Goal: Transaction & Acquisition: Purchase product/service

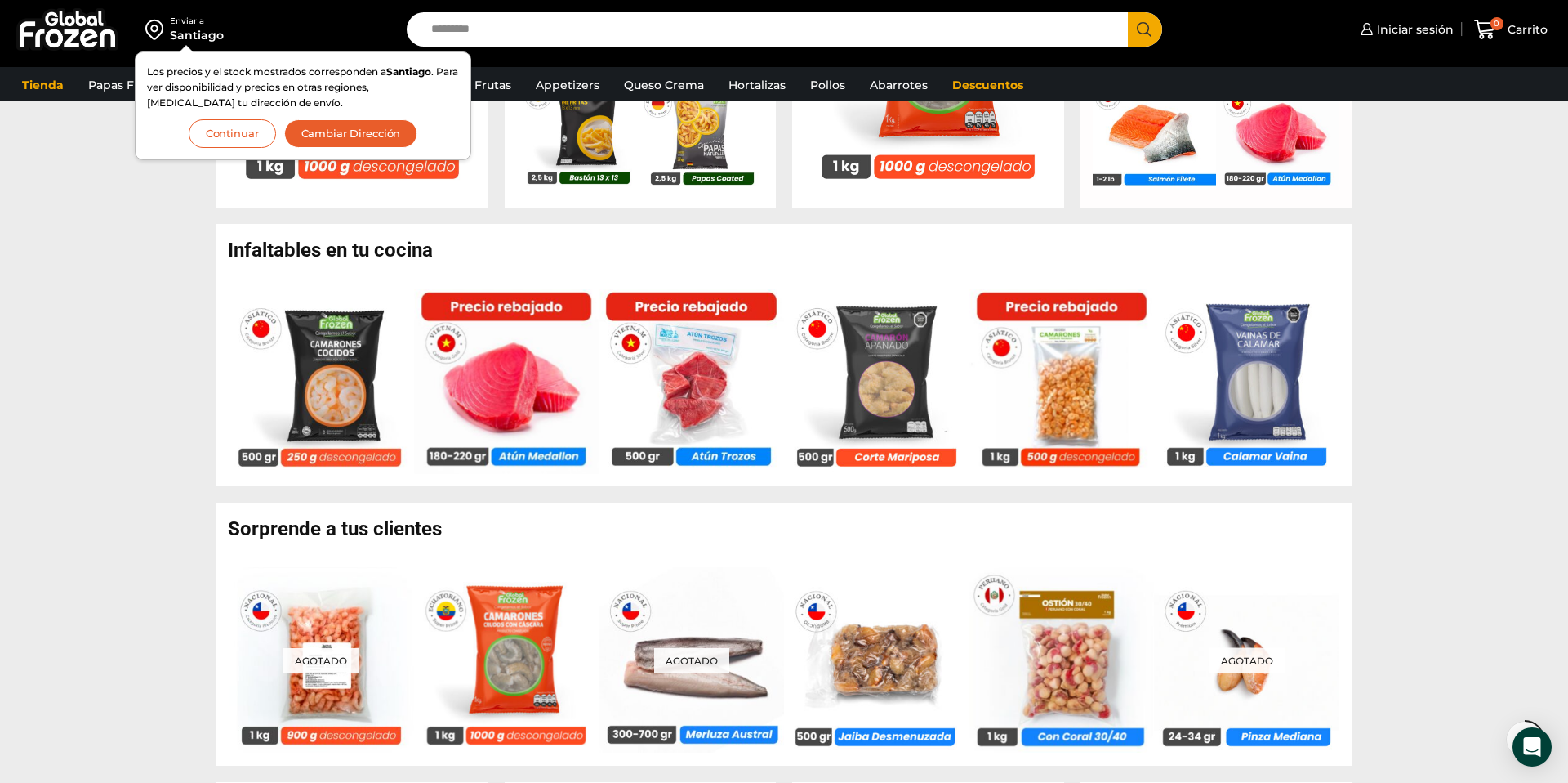
scroll to position [912, 0]
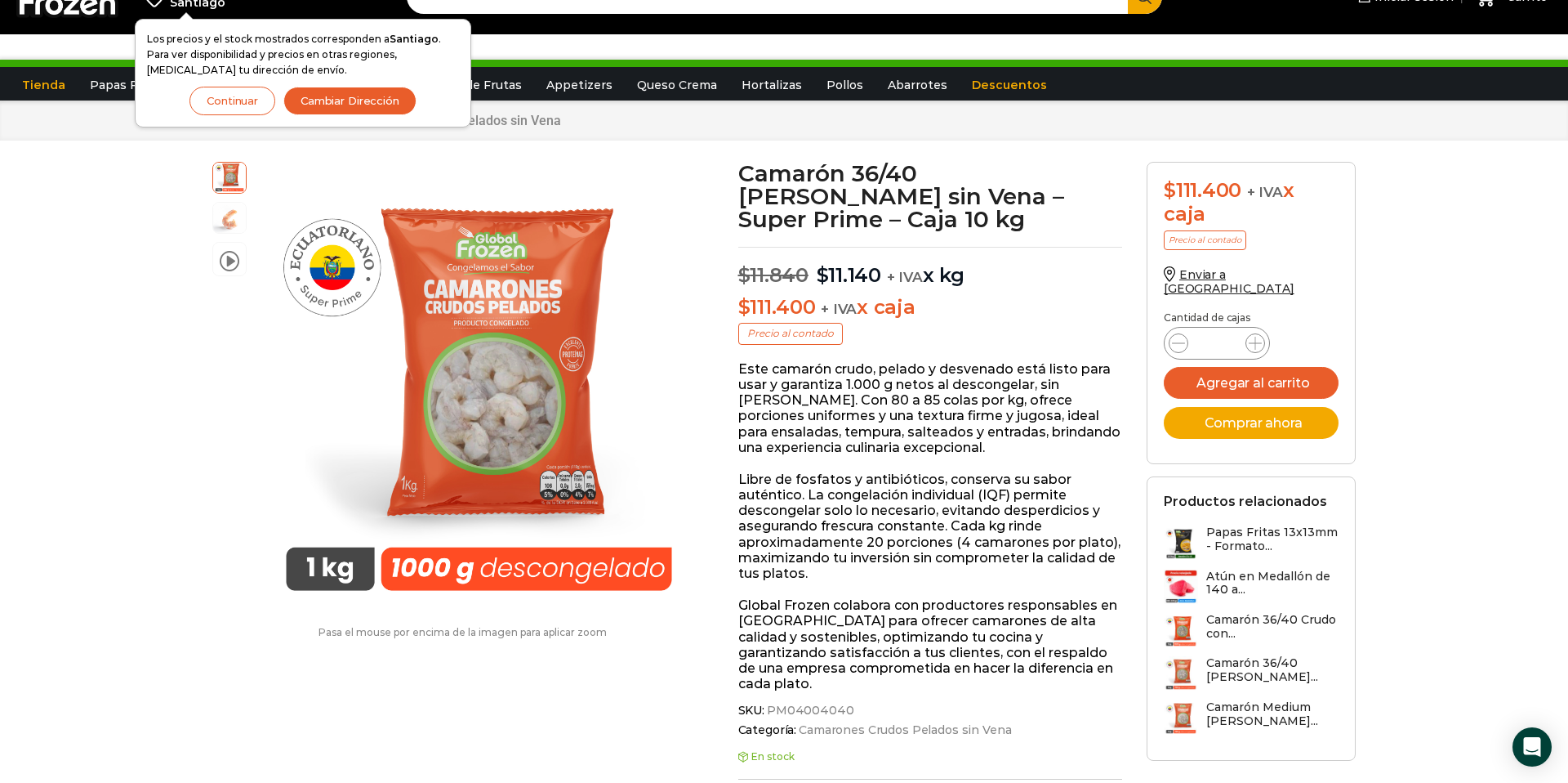
scroll to position [46, 0]
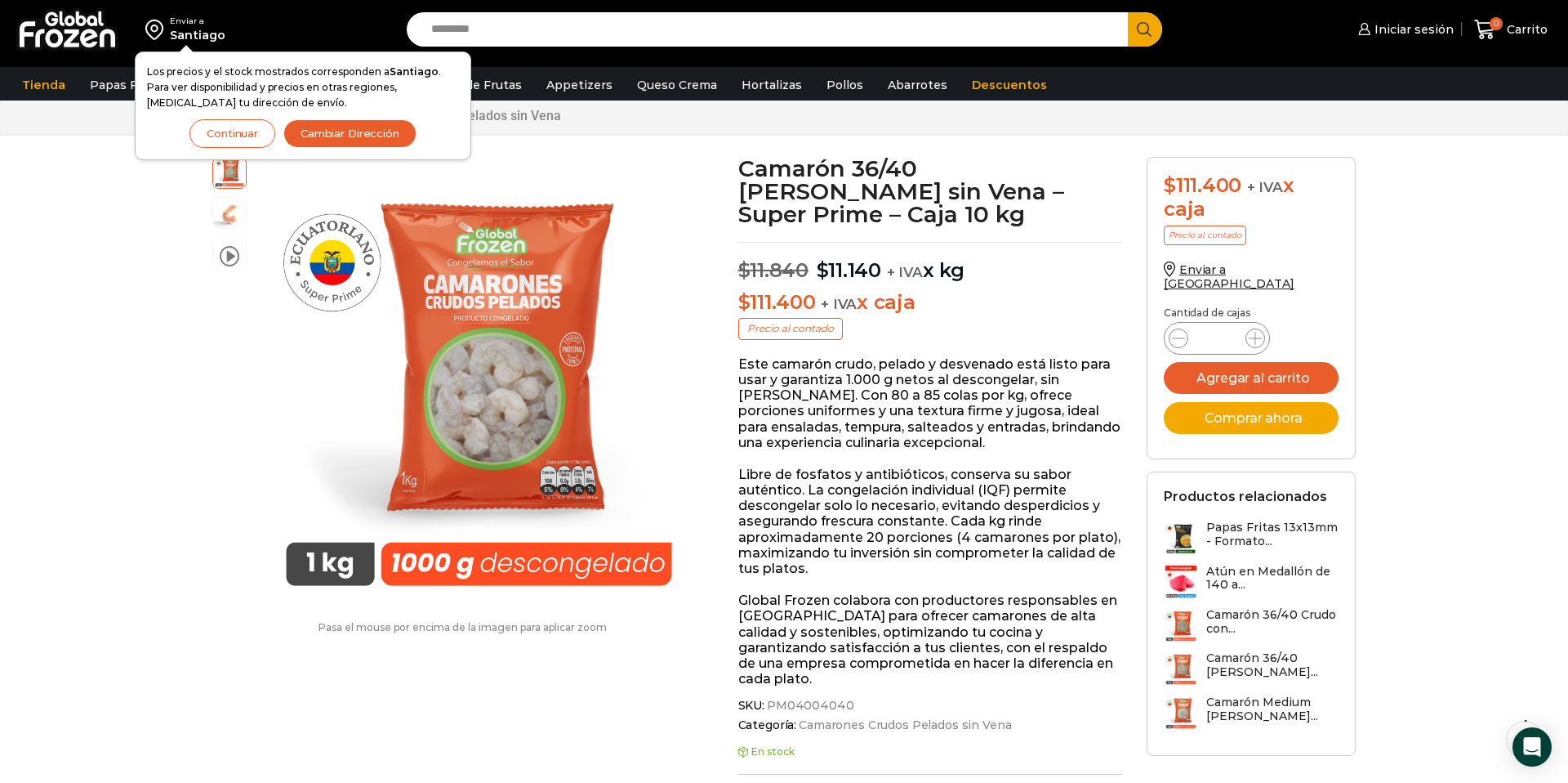
click at [917, 375] on p "Este camarón crudo, pelado y desvenado está listo para usar y garantiza 1.000 g…" at bounding box center [931, 403] width 385 height 94
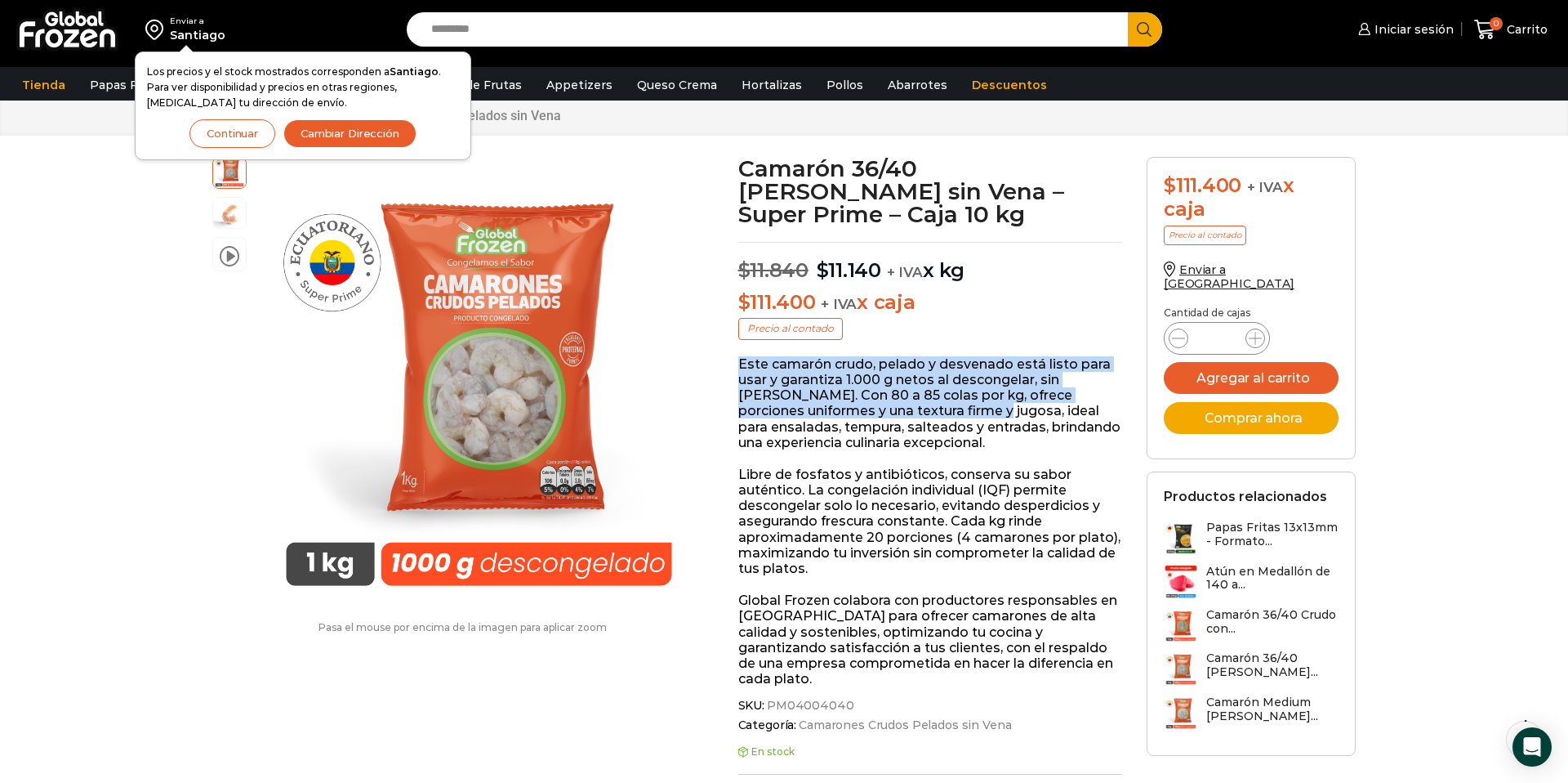
drag, startPoint x: 736, startPoint y: 367, endPoint x: 912, endPoint y: 408, distance: 180.7
copy p "Este camarón crudo, pelado y desvenado está listo para usar y garantiza 1.000 g…"
